Goal: Task Accomplishment & Management: Manage account settings

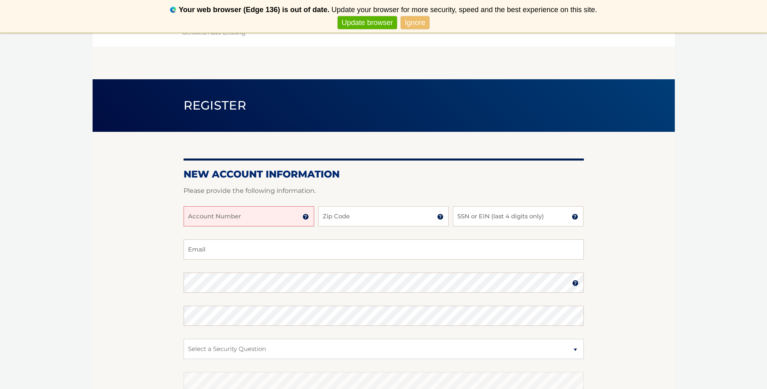
click at [222, 217] on input "Account Number" at bounding box center [249, 216] width 131 height 20
type input "44455971184"
click at [328, 219] on input "Zip Code" at bounding box center [383, 216] width 131 height 20
type input "33173"
click at [497, 218] on input "SSN or EIN (last 4 digits only)" at bounding box center [518, 216] width 131 height 20
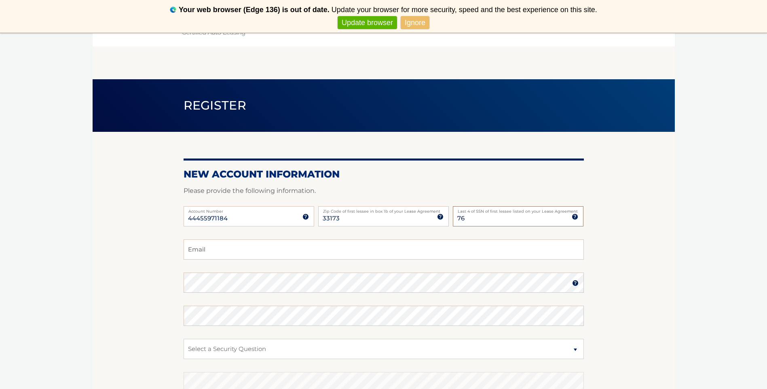
type input "7"
type input "9957"
click at [240, 251] on input "Email" at bounding box center [384, 249] width 400 height 20
type input "habanojo@gmail.com"
click at [573, 286] on img at bounding box center [575, 283] width 6 height 6
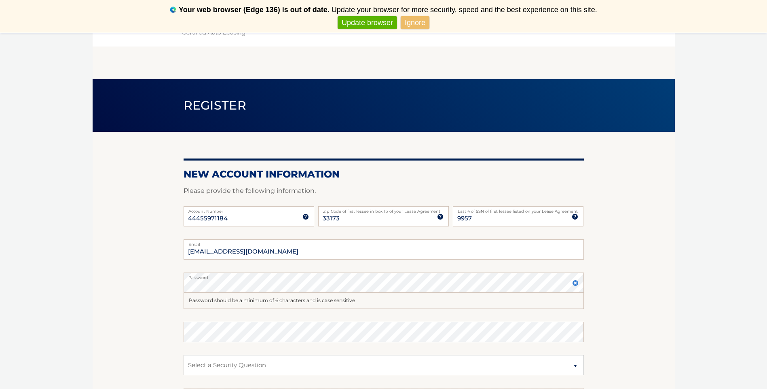
click at [573, 286] on img at bounding box center [575, 283] width 6 height 6
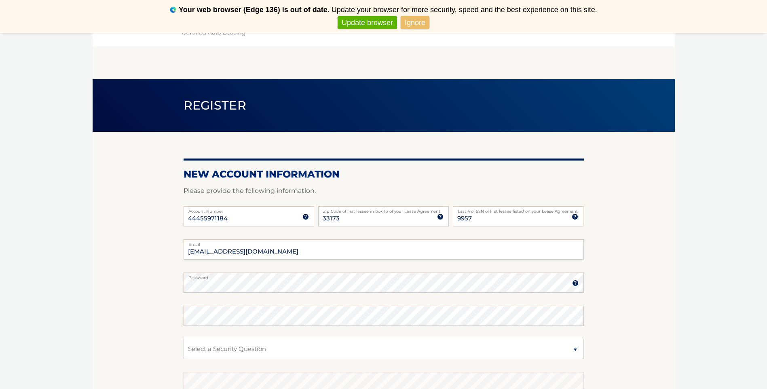
click at [573, 286] on img at bounding box center [575, 283] width 6 height 6
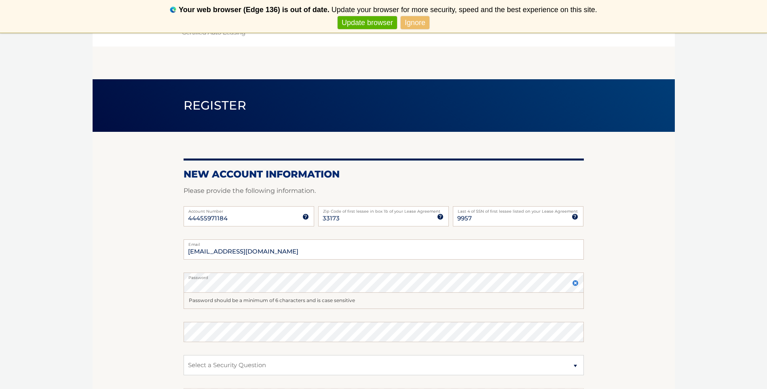
click at [573, 286] on img at bounding box center [575, 283] width 6 height 6
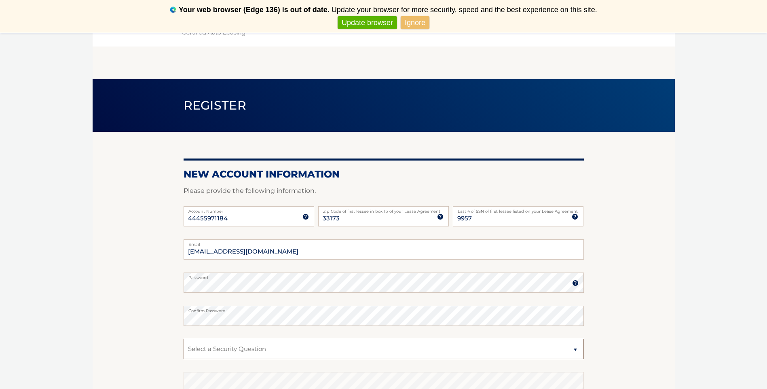
click at [194, 347] on select "Select a Security Question What was the name of your elementary school? What is…" at bounding box center [384, 349] width 400 height 20
select select "2"
click at [184, 339] on select "Select a Security Question What was the name of your elementary school? What is…" at bounding box center [384, 349] width 400 height 20
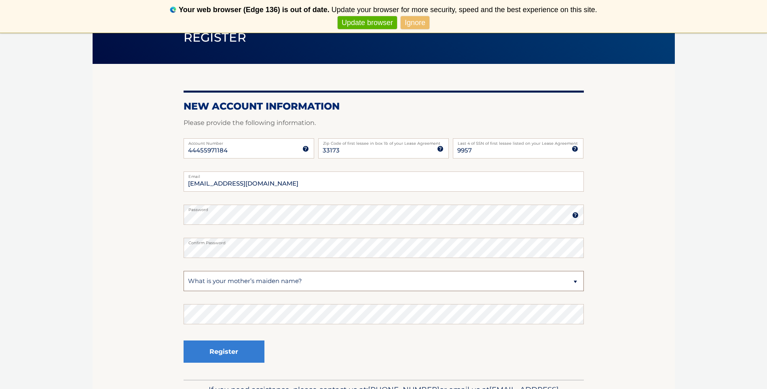
scroll to position [120, 0]
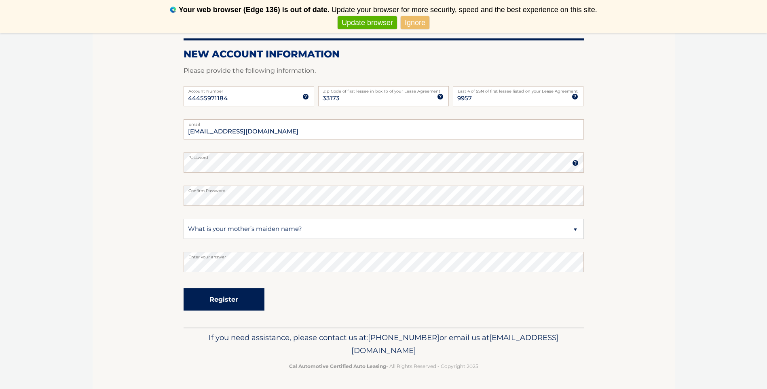
click at [222, 296] on button "Register" at bounding box center [224, 299] width 81 height 22
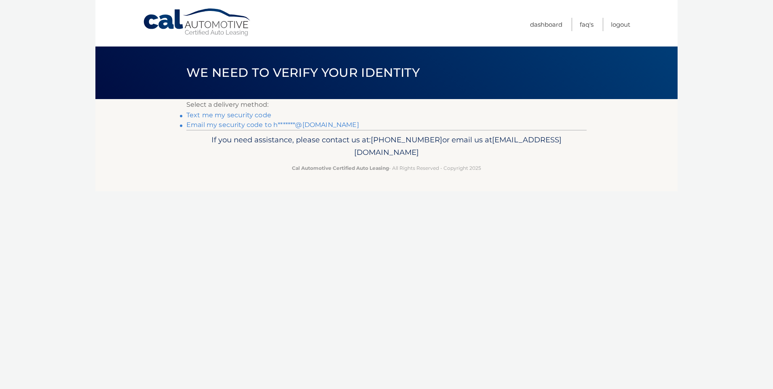
click at [219, 116] on link "Text me my security code" at bounding box center [228, 115] width 85 height 8
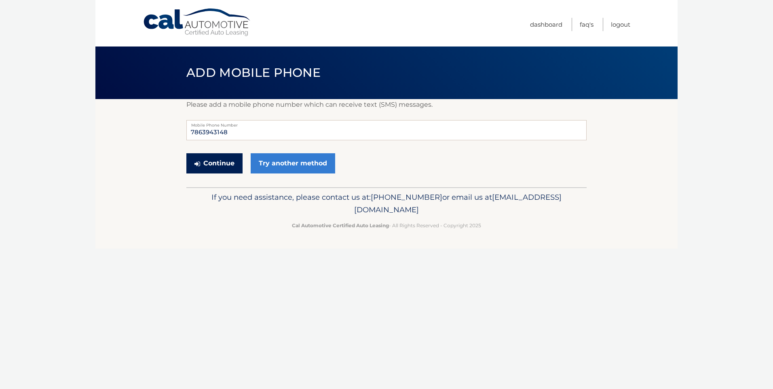
click at [220, 164] on button "Continue" at bounding box center [214, 163] width 56 height 20
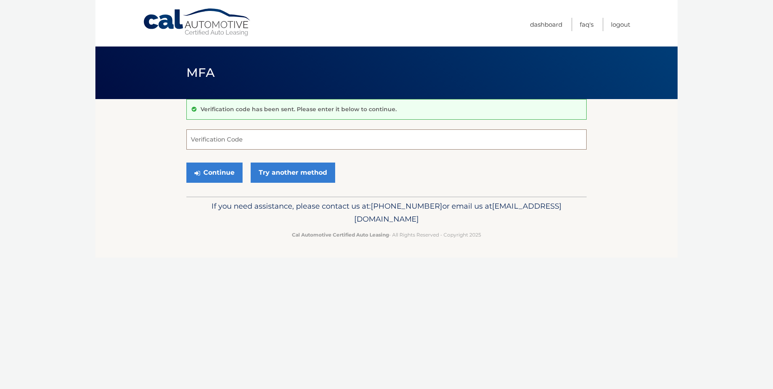
click at [213, 141] on input "Verification Code" at bounding box center [386, 139] width 400 height 20
type input "276794"
click at [226, 174] on button "Continue" at bounding box center [214, 173] width 56 height 20
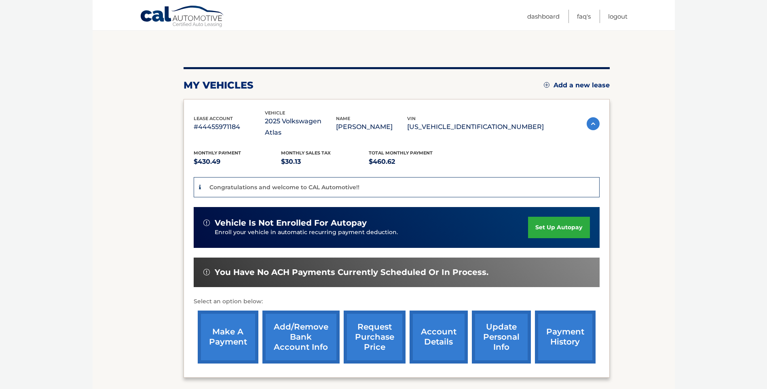
scroll to position [71, 0]
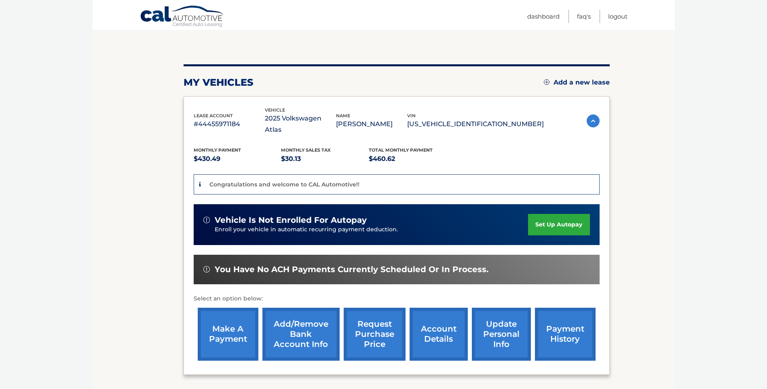
click at [567, 214] on link "set up autopay" at bounding box center [558, 224] width 61 height 21
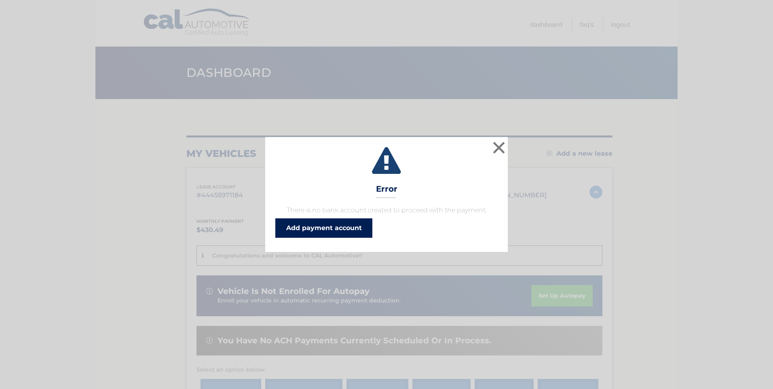
click at [307, 228] on link "Add payment account" at bounding box center [323, 227] width 97 height 19
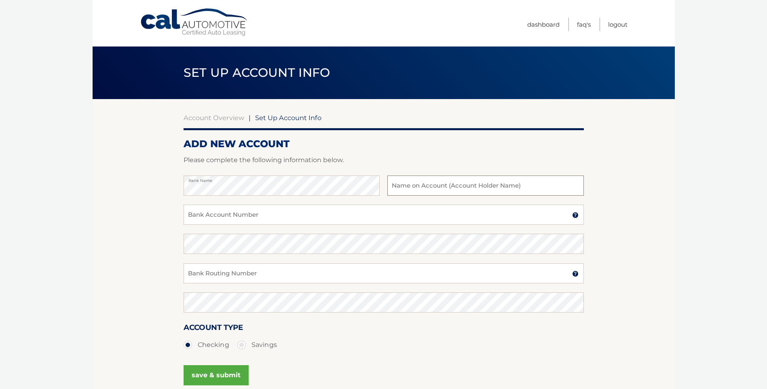
click at [408, 184] on input "text" at bounding box center [485, 185] width 196 height 20
type input "[PERSON_NAME]"
click at [218, 215] on input "Bank Account Number" at bounding box center [384, 215] width 400 height 20
drag, startPoint x: 211, startPoint y: 218, endPoint x: 185, endPoint y: 217, distance: 25.9
click at [185, 217] on input "170000" at bounding box center [384, 215] width 400 height 20
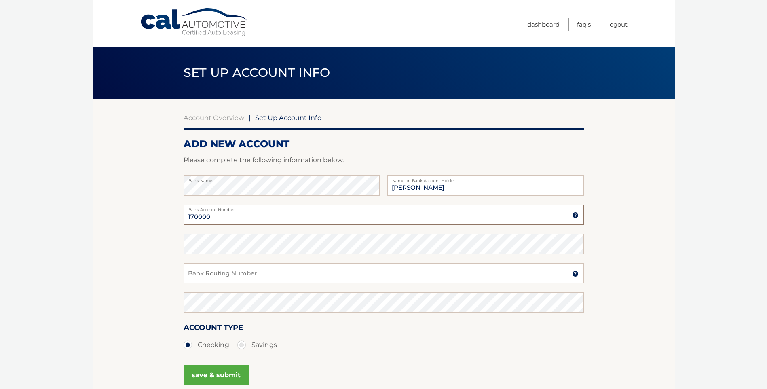
paste input "78172921"
type input "17000078172921"
click at [220, 275] on input "Bank Routing Number" at bounding box center [384, 273] width 400 height 20
paste input "267077821"
type input "267077821"
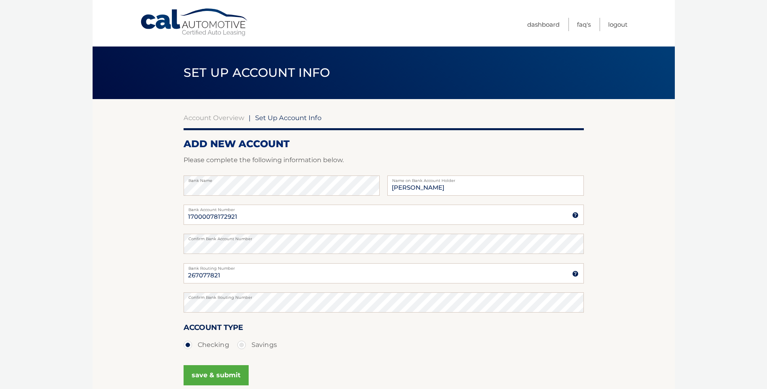
click at [221, 376] on button "save & submit" at bounding box center [216, 375] width 65 height 20
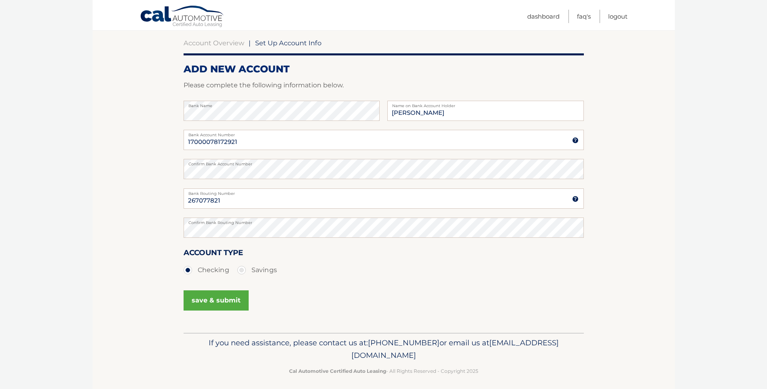
scroll to position [80, 0]
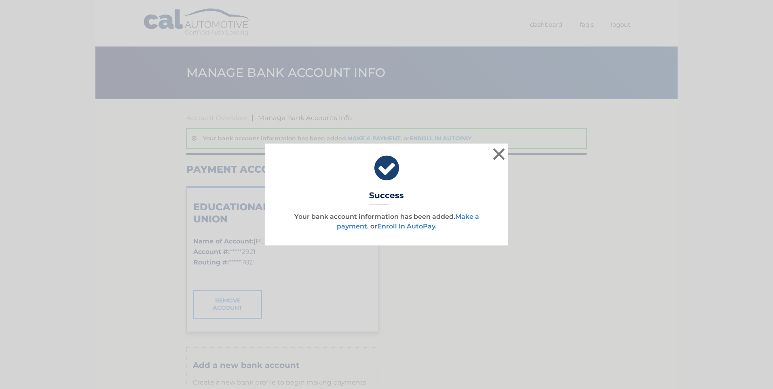
click at [472, 217] on link "Make a payment" at bounding box center [408, 221] width 142 height 17
click at [409, 226] on link "Enroll In AutoPay" at bounding box center [406, 226] width 58 height 8
click at [412, 226] on link "Enroll In AutoPay" at bounding box center [406, 226] width 58 height 8
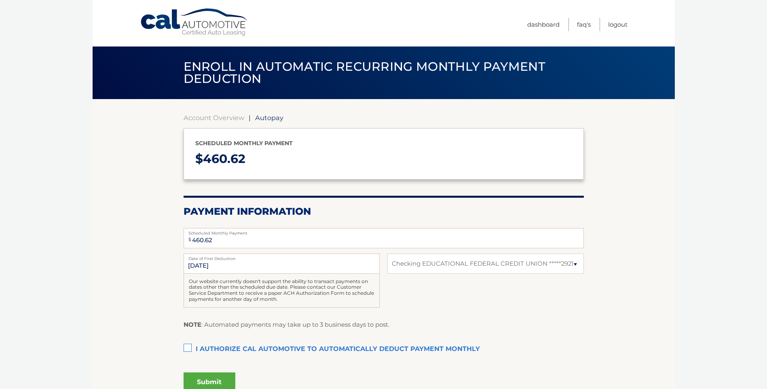
select select "OGUxZDgzYzEtOTBiMS00YTM2LTk0ODAtYjI0OWM4NWQ0MWM3"
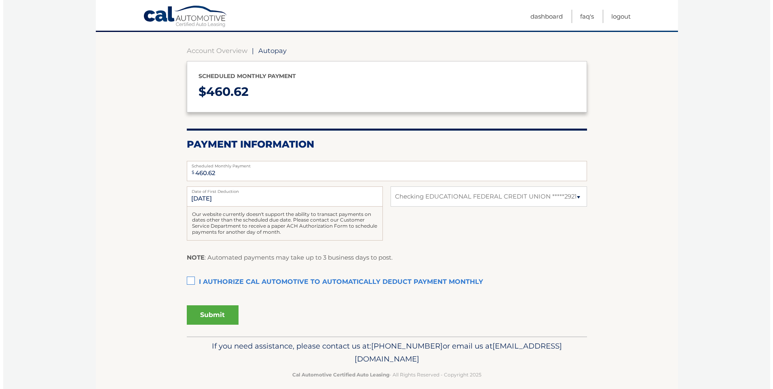
scroll to position [76, 0]
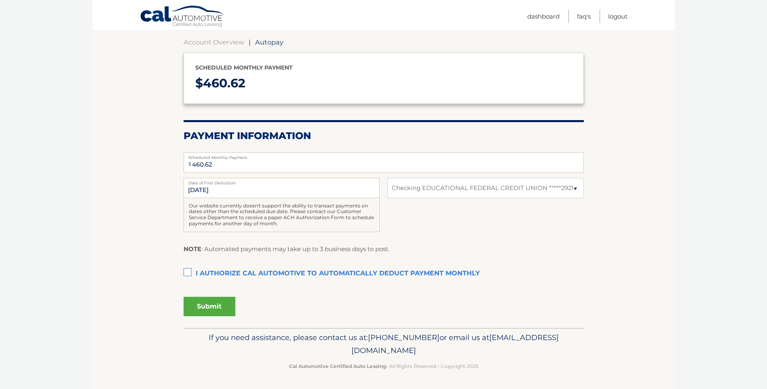
click at [188, 269] on label "I authorize cal automotive to automatically deduct payment monthly This checkbo…" at bounding box center [384, 274] width 400 height 16
click at [0, 0] on input "I authorize cal automotive to automatically deduct payment monthly This checkbo…" at bounding box center [0, 0] width 0 height 0
click at [215, 308] on button "Submit" at bounding box center [210, 306] width 52 height 19
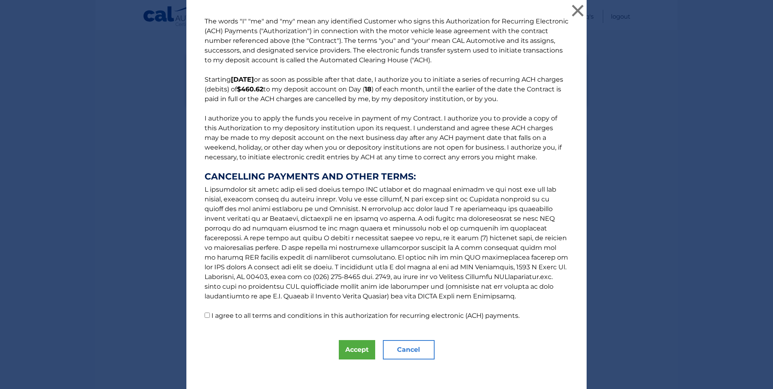
click at [205, 315] on input "I agree to all terms and conditions in this authorization for recurring electro…" at bounding box center [207, 315] width 5 height 5
checkbox input "true"
click at [355, 350] on button "Accept" at bounding box center [357, 349] width 36 height 19
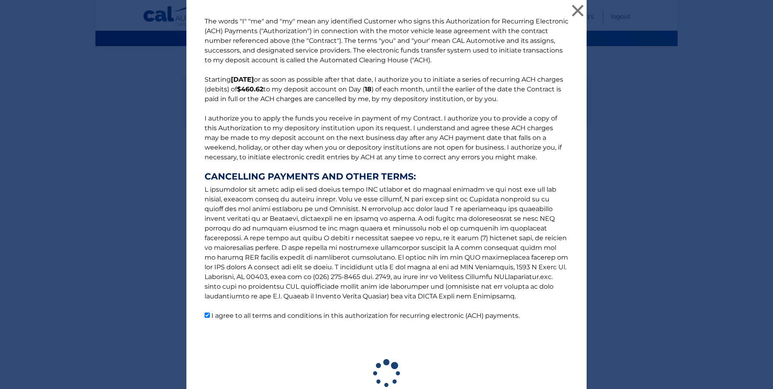
scroll to position [53, 0]
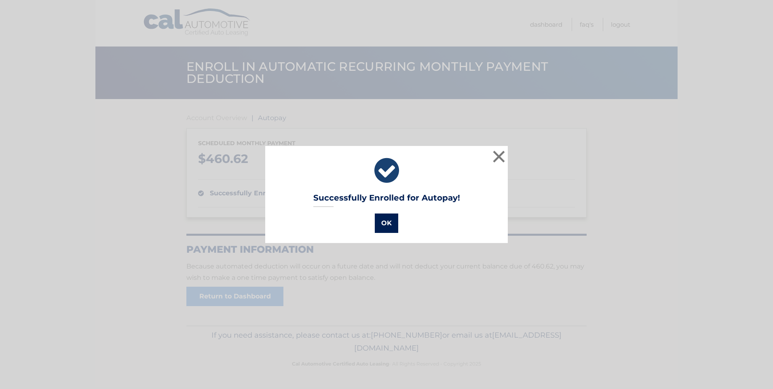
click at [380, 218] on button "OK" at bounding box center [386, 222] width 23 height 19
